Goal: Information Seeking & Learning: Learn about a topic

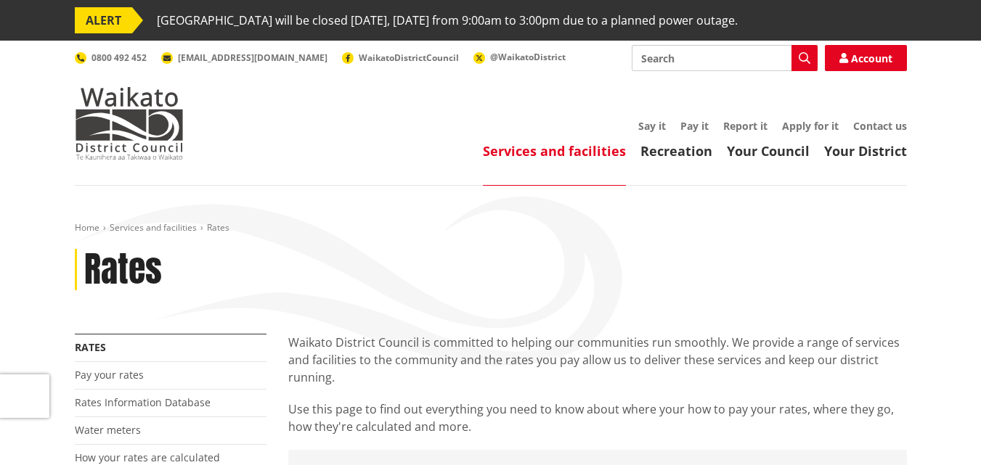
click at [641, 60] on input "Search" at bounding box center [725, 58] width 186 height 26
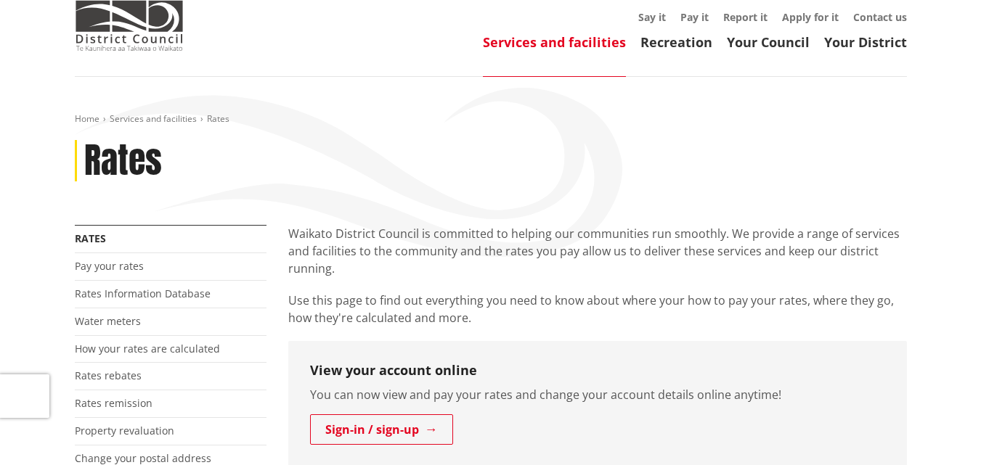
scroll to position [52, 0]
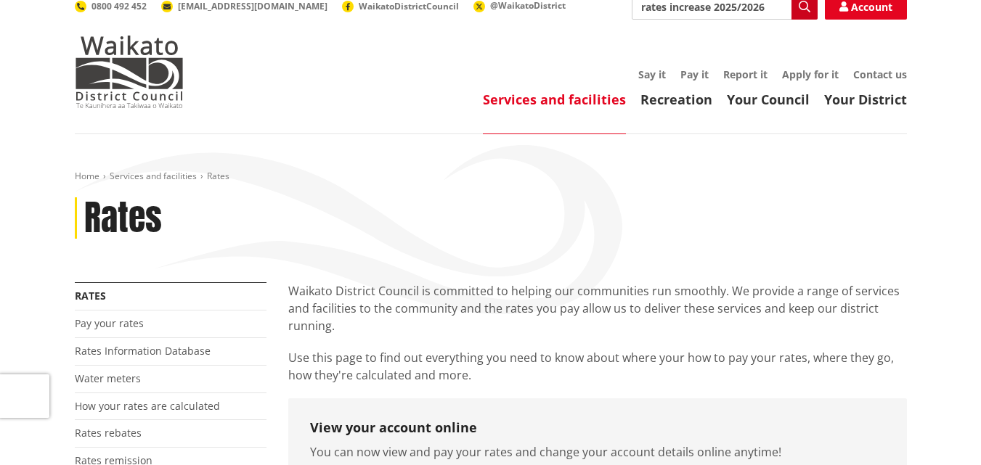
type input "rates increase 2025/2026"
click at [804, 4] on icon "button" at bounding box center [805, 7] width 12 height 12
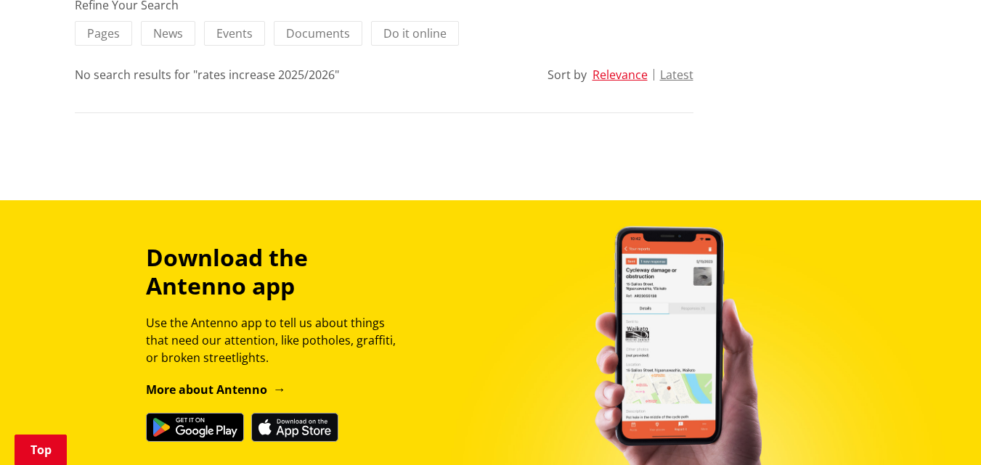
scroll to position [202, 0]
